Goal: Information Seeking & Learning: Learn about a topic

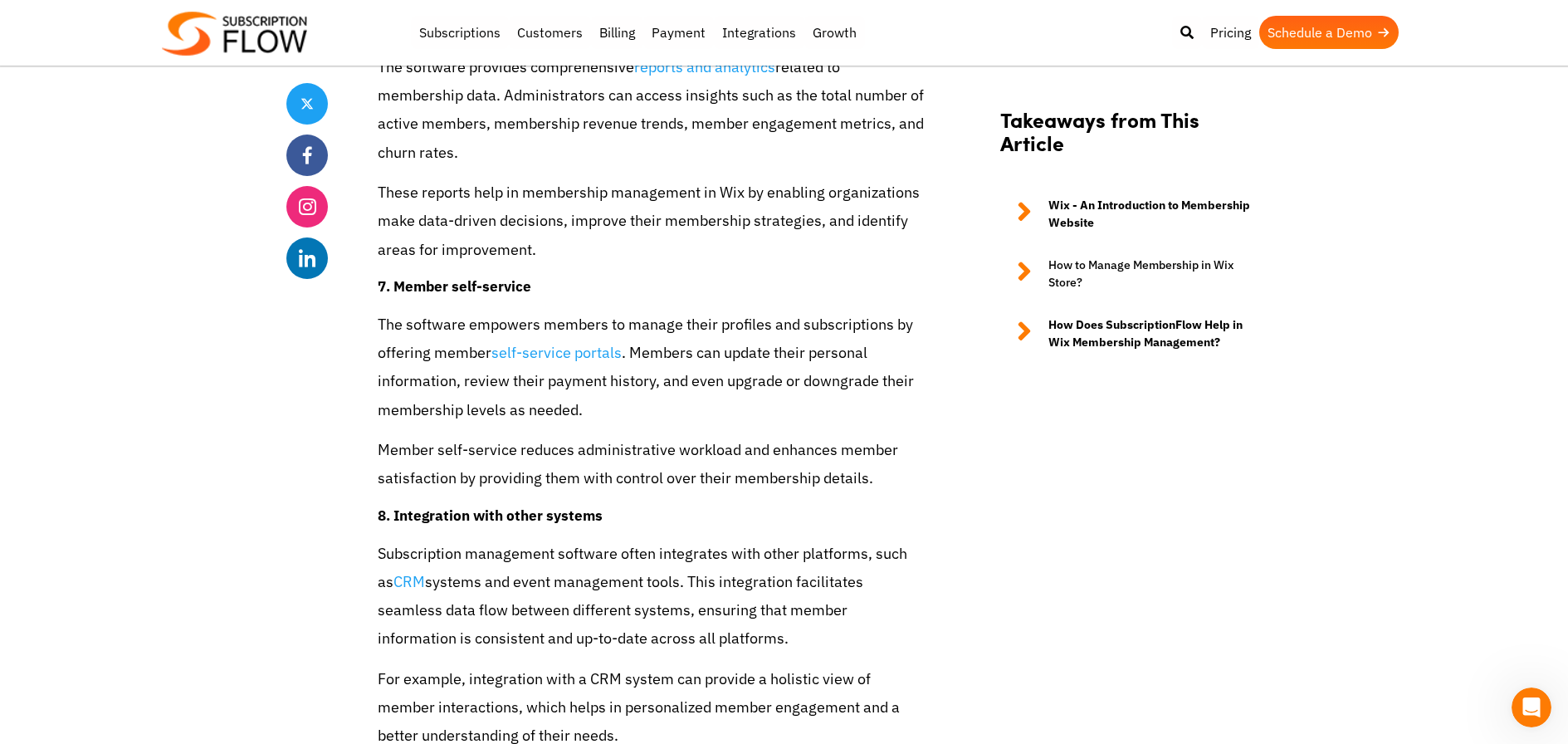
scroll to position [3994, 0]
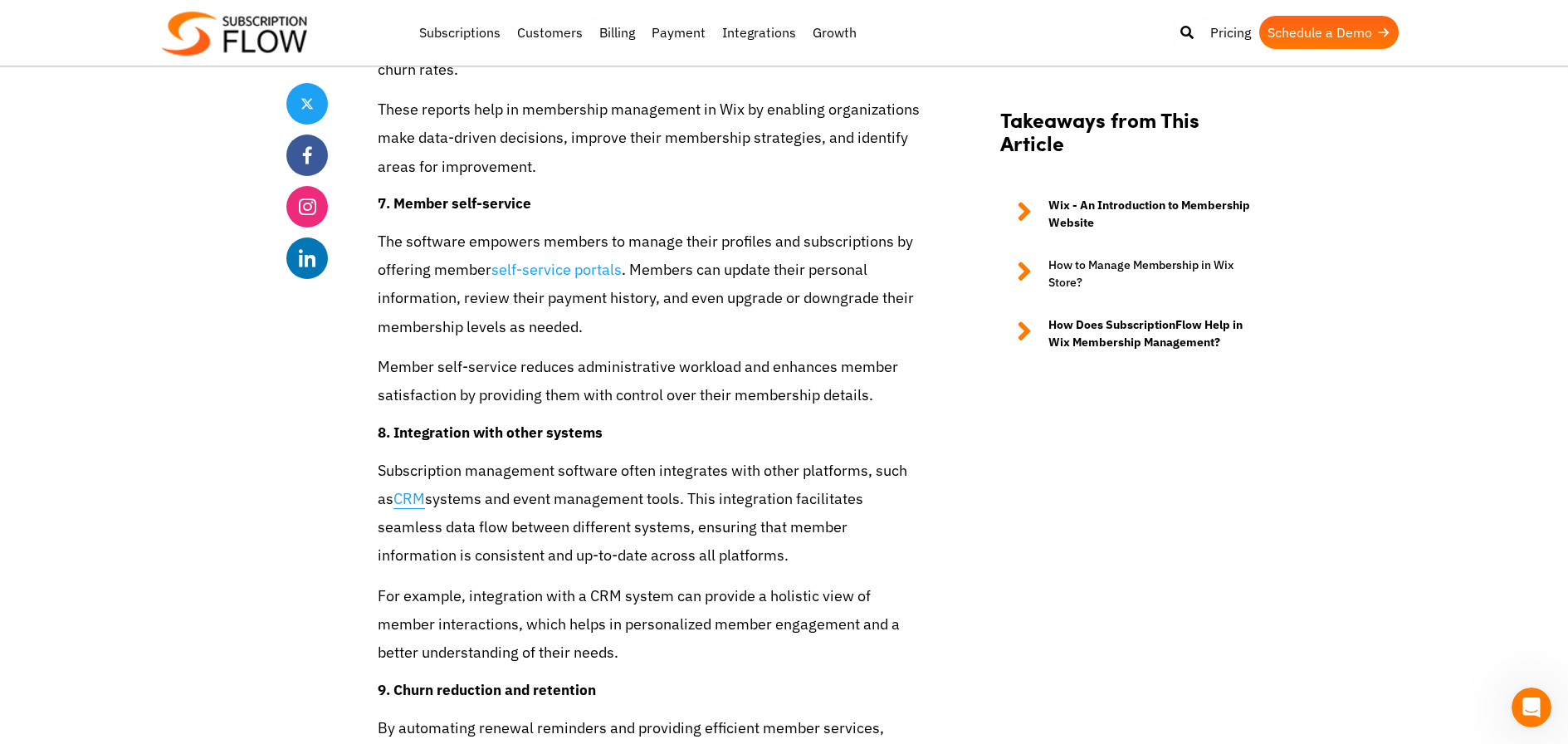
click at [393, 489] on link "CRM" at bounding box center [409, 499] width 32 height 20
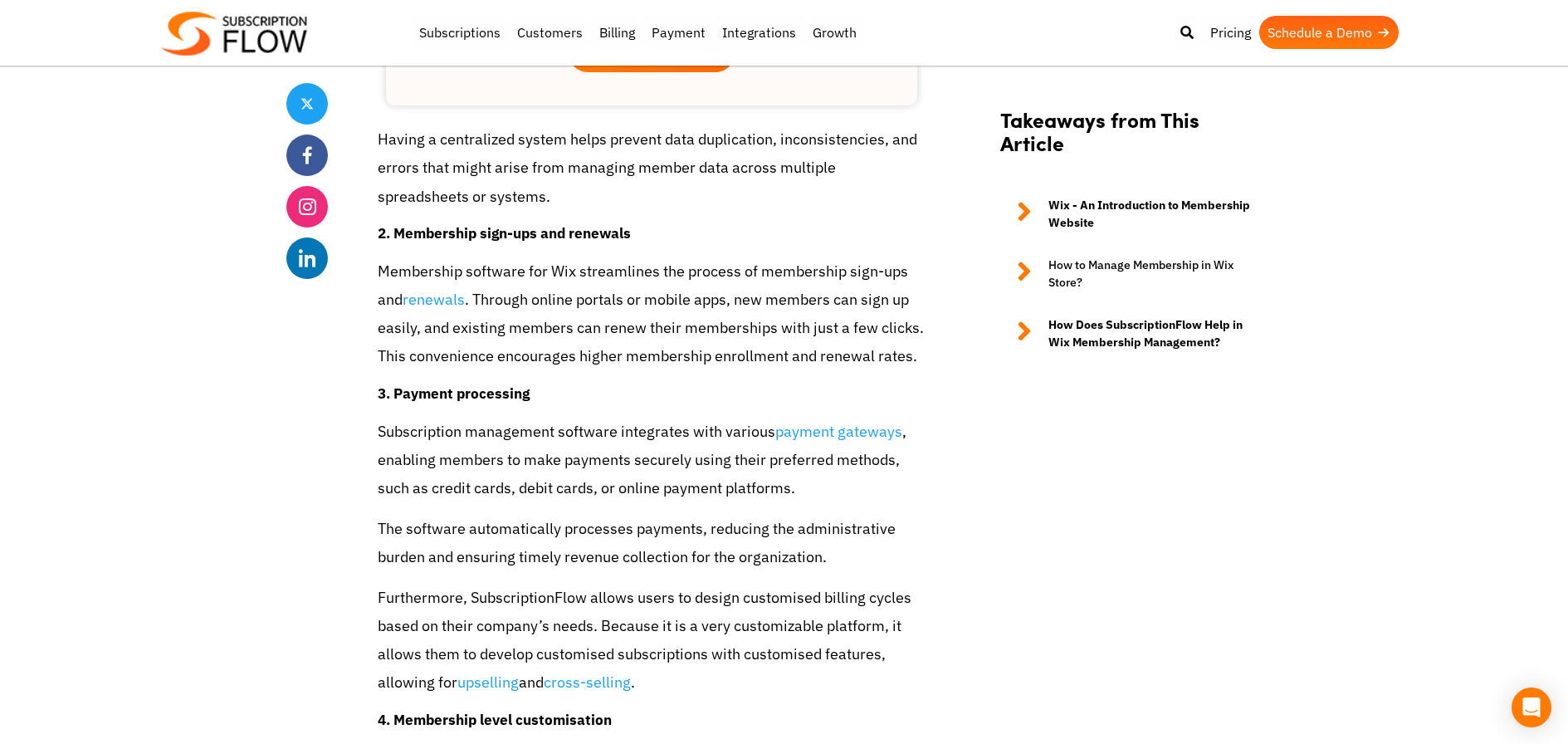
scroll to position [2334, 0]
